Goal: Transaction & Acquisition: Subscribe to service/newsletter

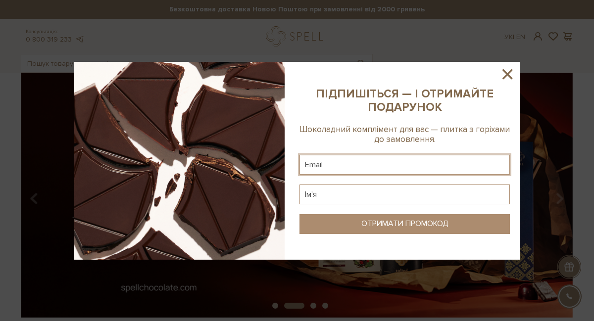
click at [379, 162] on input "text" at bounding box center [404, 165] width 210 height 20
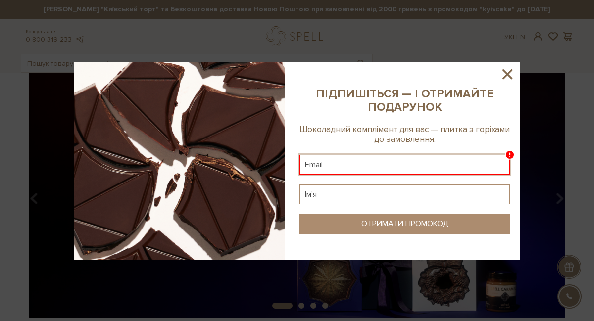
paste input "[EMAIL_ADDRESS][DOMAIN_NAME]"
type input "[EMAIL_ADDRESS][DOMAIN_NAME]"
click at [315, 193] on input "text" at bounding box center [404, 194] width 210 height 20
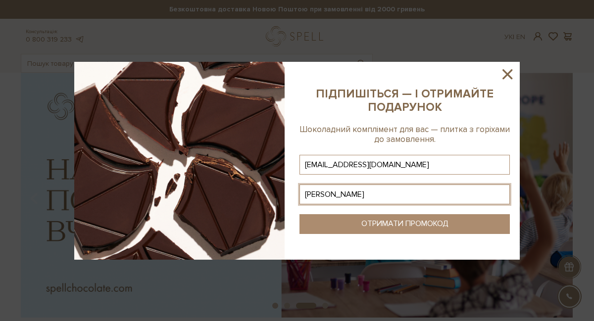
type input "[PERSON_NAME]"
click at [359, 225] on button "ОТРИМАТИ ПРОМОКОД" at bounding box center [404, 224] width 210 height 20
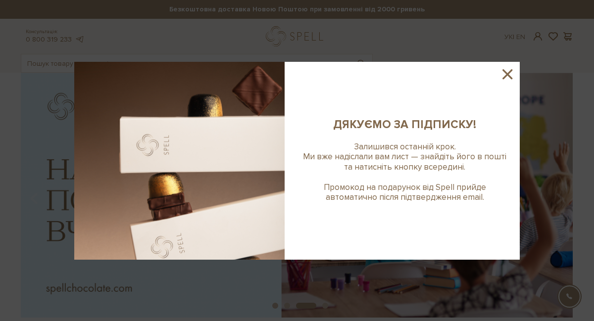
click at [505, 76] on icon at bounding box center [507, 74] width 10 height 10
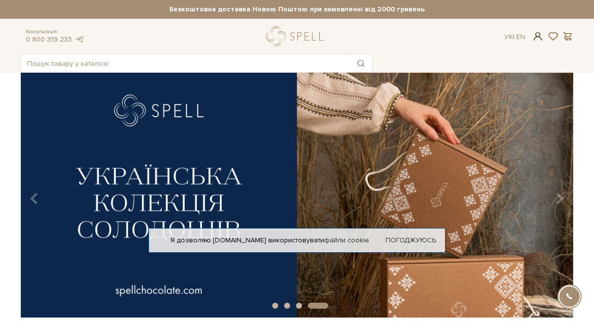
click at [537, 39] on span at bounding box center [538, 36] width 12 height 10
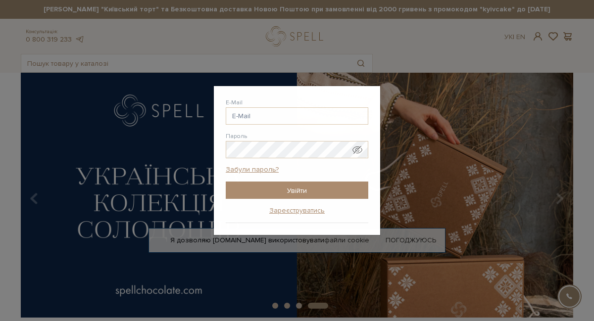
click at [429, 101] on div "Авторизація E-Mail [GEOGRAPHIC_DATA] Забули пароль? Увійти Зареєструватись Забу…" at bounding box center [297, 160] width 594 height 321
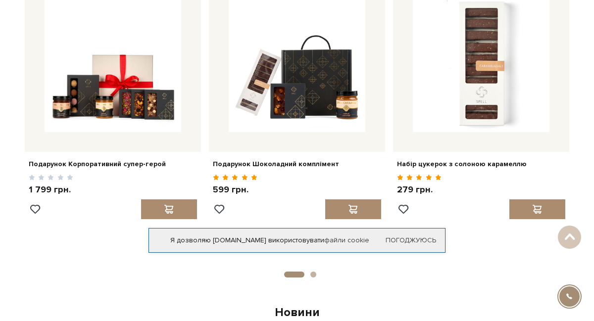
scroll to position [430, 0]
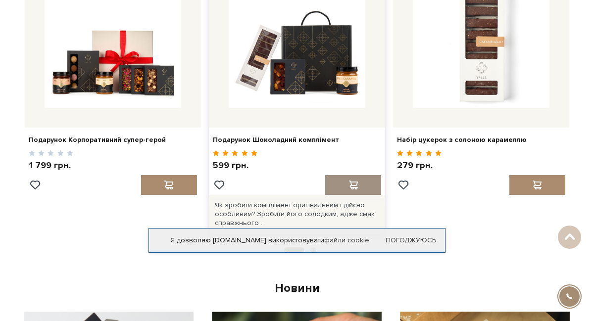
click at [342, 183] on div at bounding box center [353, 185] width 56 height 20
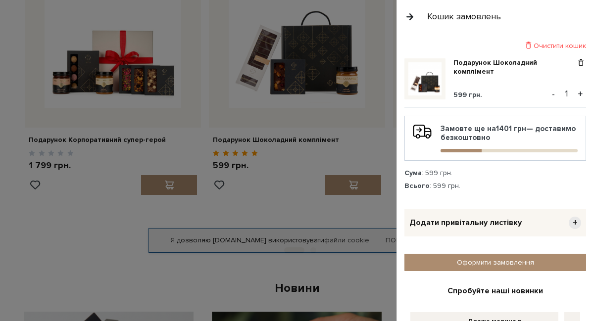
click at [410, 17] on button "button" at bounding box center [409, 16] width 11 height 17
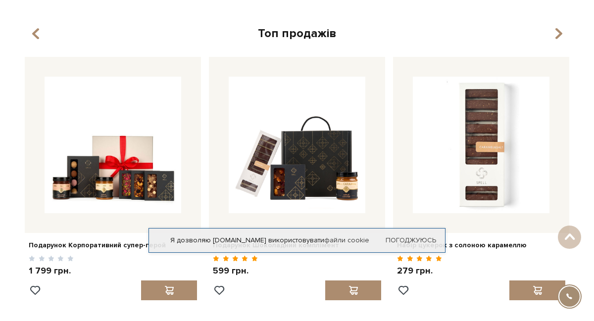
scroll to position [0, 0]
